Goal: Contribute content: Contribute content

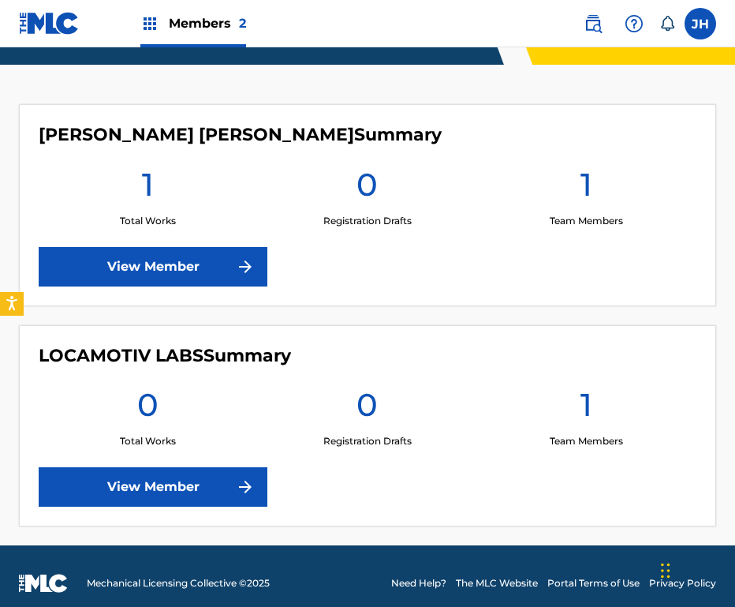
click at [206, 476] on link "View Member" at bounding box center [153, 486] width 229 height 39
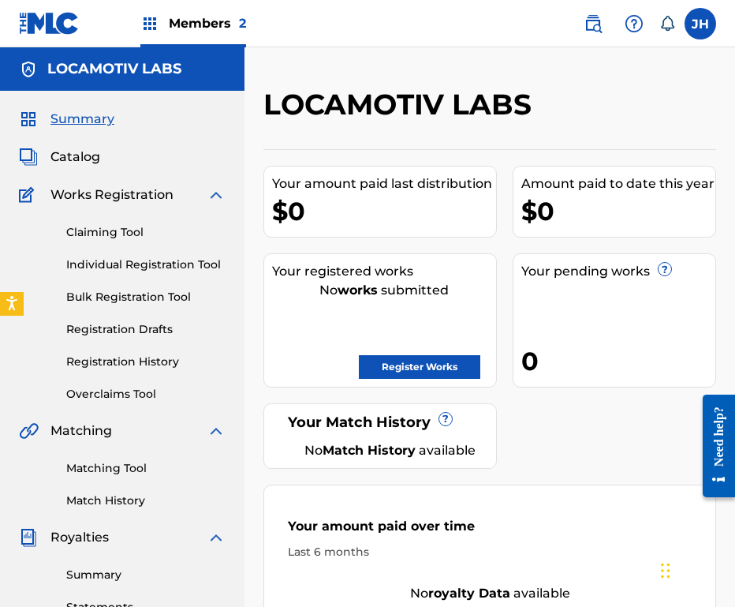
click at [85, 160] on span "Catalog" at bounding box center [75, 156] width 50 height 19
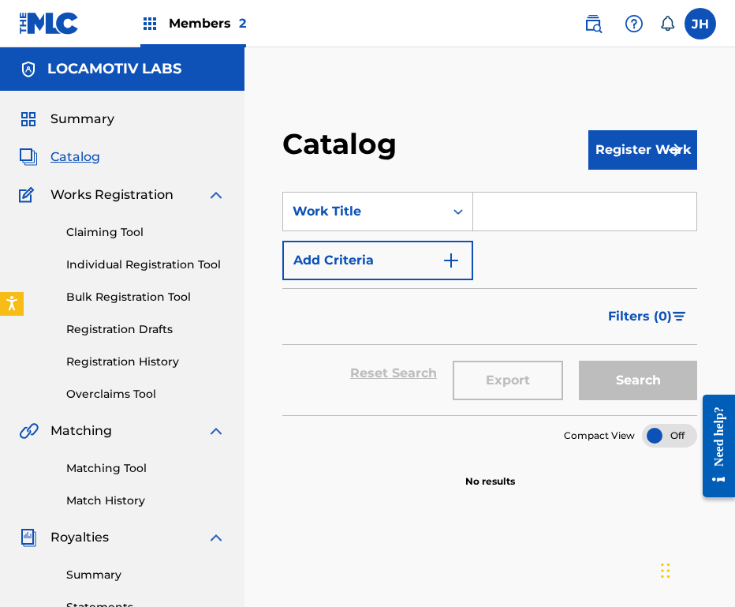
click at [644, 151] on button "Register Work" at bounding box center [642, 149] width 109 height 39
click at [631, 244] on link "By File Upload" at bounding box center [642, 248] width 109 height 57
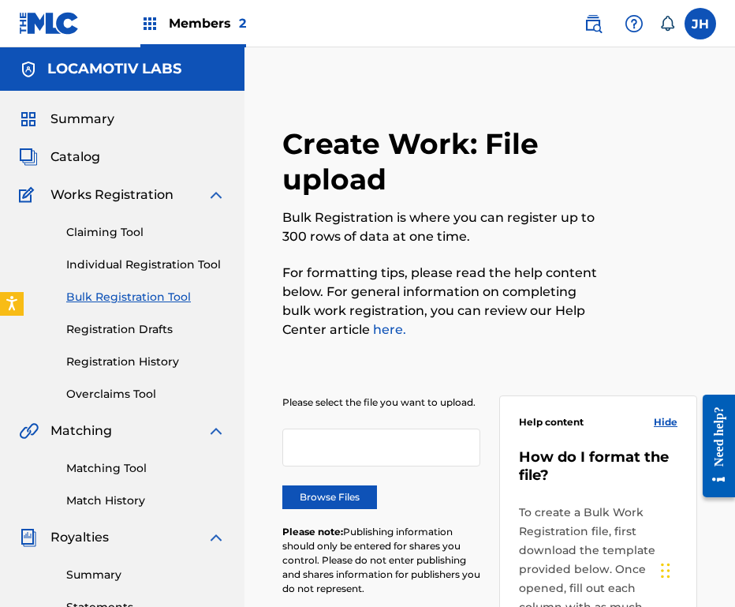
click at [346, 499] on label "Browse Files" at bounding box center [329, 497] width 95 height 24
click at [0, 0] on input "Browse Files" at bounding box center [0, 0] width 0 height 0
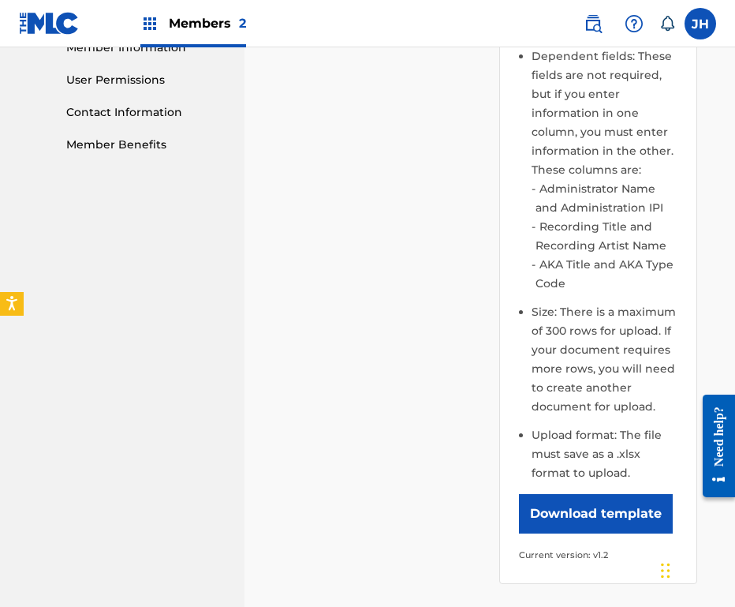
scroll to position [738, 0]
